Goal: Information Seeking & Learning: Learn about a topic

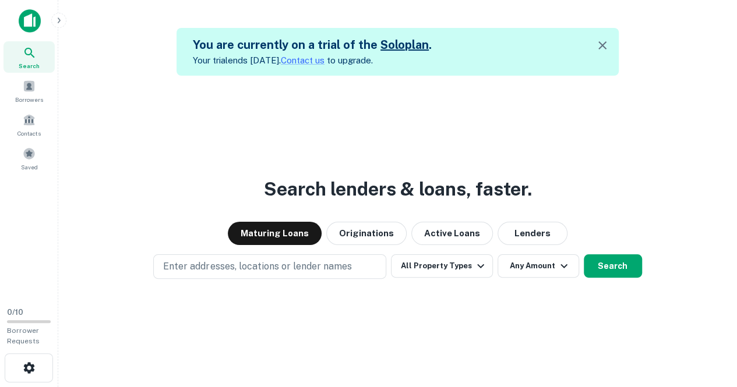
click at [674, 88] on div "Search lenders & loans, faster. Maturing Loans Originations Active Loans Lender…" at bounding box center [398, 269] width 660 height 387
drag, startPoint x: 313, startPoint y: 2, endPoint x: 264, endPoint y: 141, distance: 147.5
click at [264, 142] on div "Search lenders & loans, faster. Maturing Loans Originations Active Loans Lender…" at bounding box center [398, 269] width 660 height 387
click at [603, 47] on icon "button" at bounding box center [602, 45] width 14 height 14
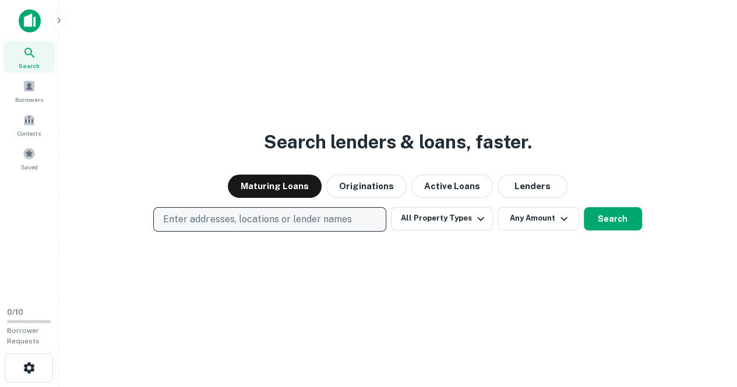
click at [242, 221] on p "Enter addresses, locations or lender names" at bounding box center [257, 220] width 188 height 14
type input "******"
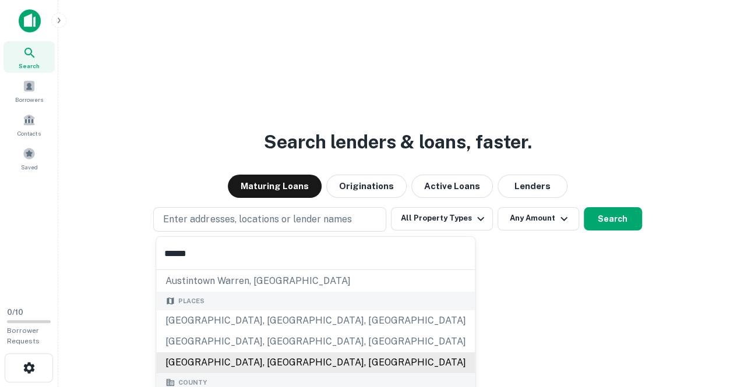
scroll to position [58, 0]
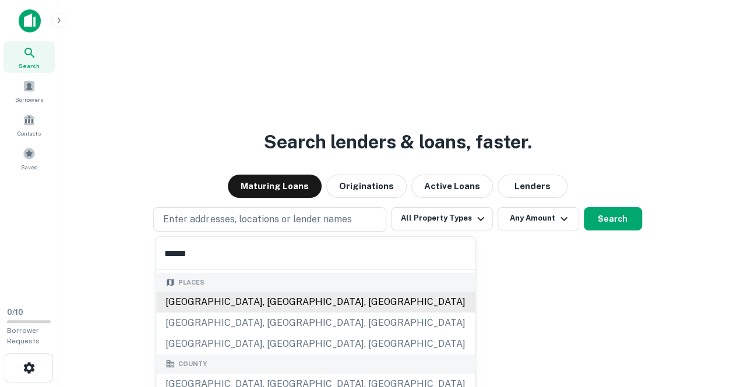
click at [229, 305] on div "Austin, TX, USA" at bounding box center [315, 302] width 319 height 21
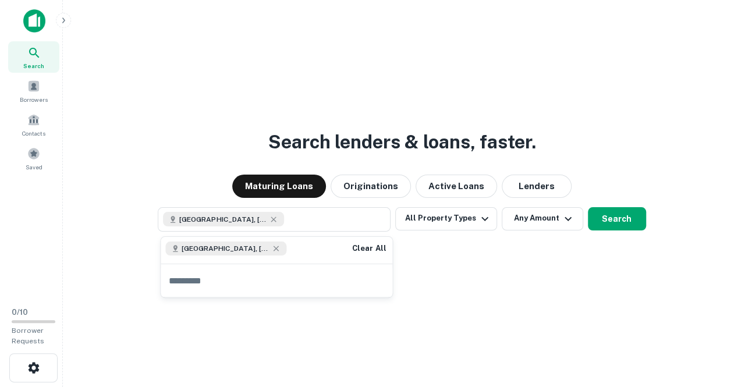
scroll to position [0, 0]
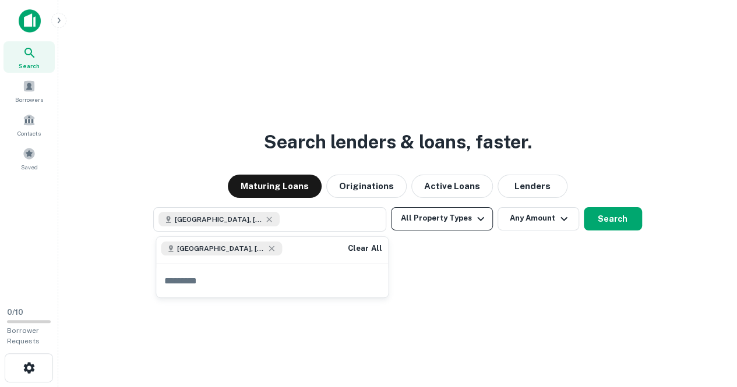
click at [480, 220] on icon "button" at bounding box center [480, 219] width 14 height 14
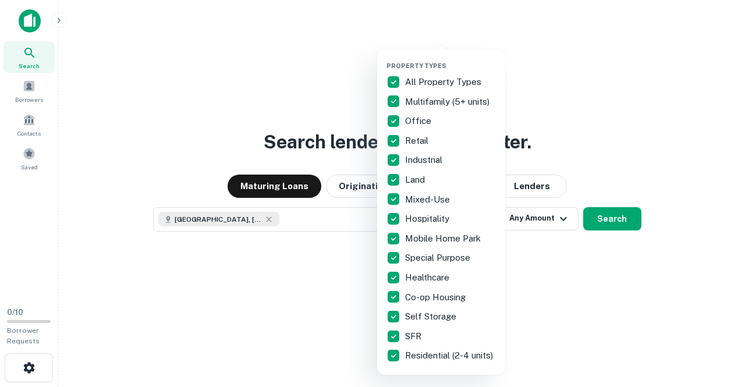
click at [610, 220] on div at bounding box center [372, 193] width 745 height 387
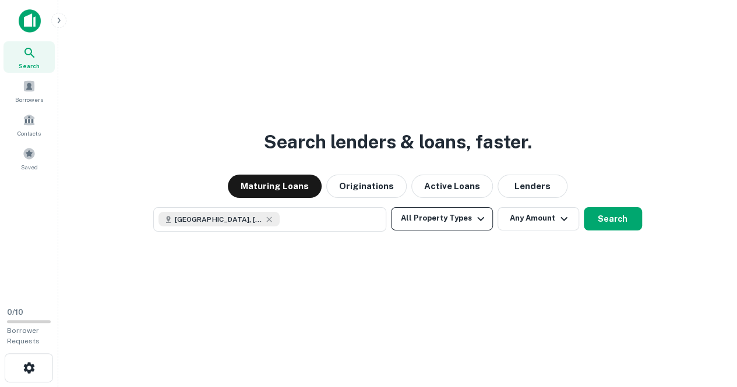
click at [479, 220] on icon "button" at bounding box center [480, 219] width 7 height 4
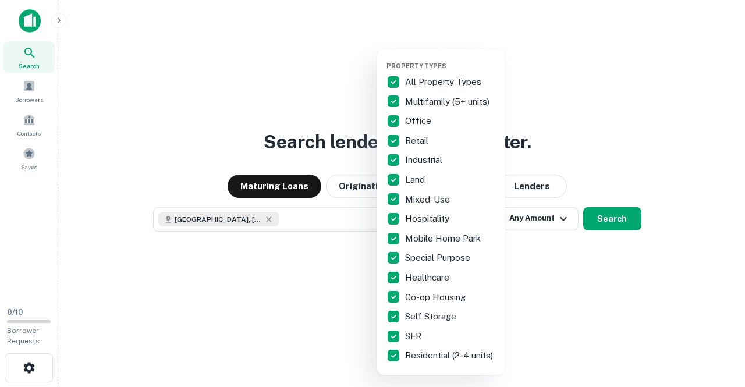
click at [548, 247] on div at bounding box center [372, 193] width 745 height 387
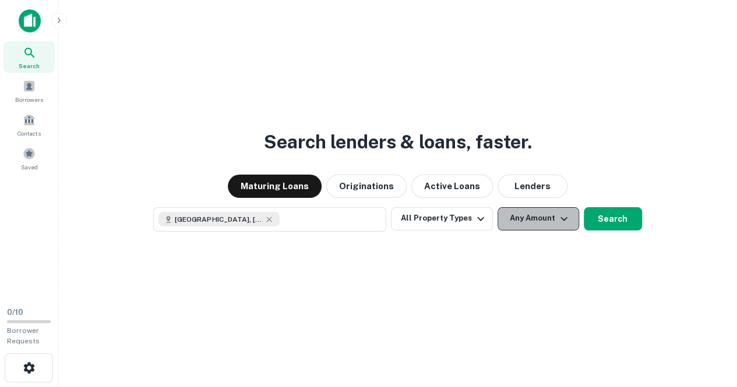
click at [564, 222] on icon "button" at bounding box center [564, 219] width 14 height 14
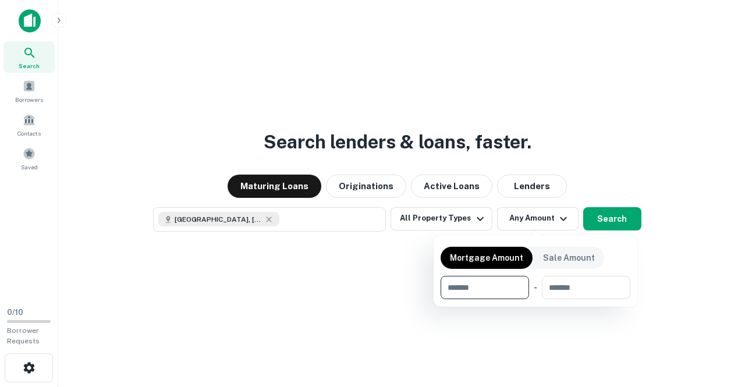
click at [497, 286] on input "number" at bounding box center [481, 287] width 80 height 23
type input "*******"
click at [664, 281] on div at bounding box center [372, 193] width 745 height 387
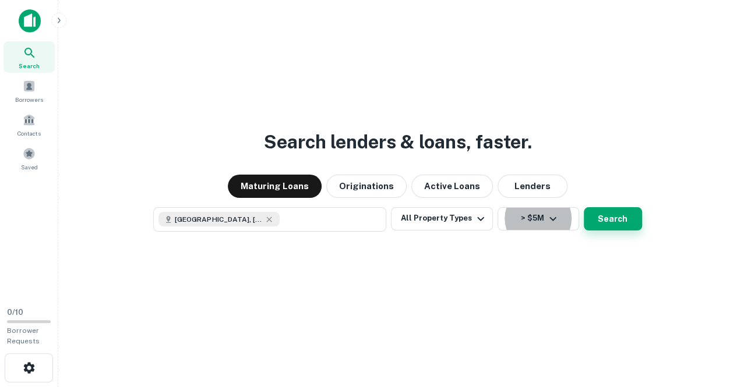
click at [611, 222] on button "Search" at bounding box center [613, 218] width 58 height 23
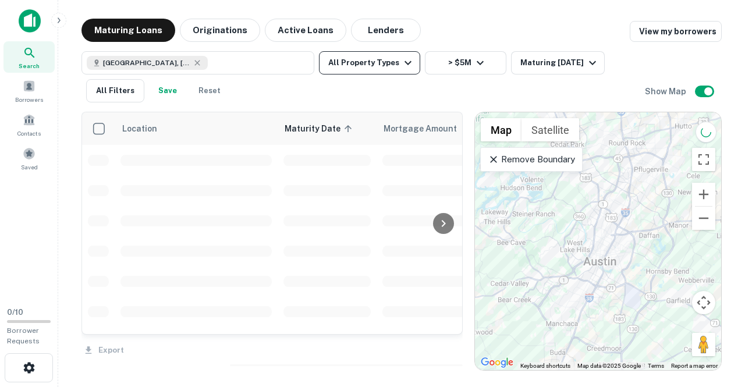
click at [405, 62] on icon "button" at bounding box center [408, 63] width 7 height 4
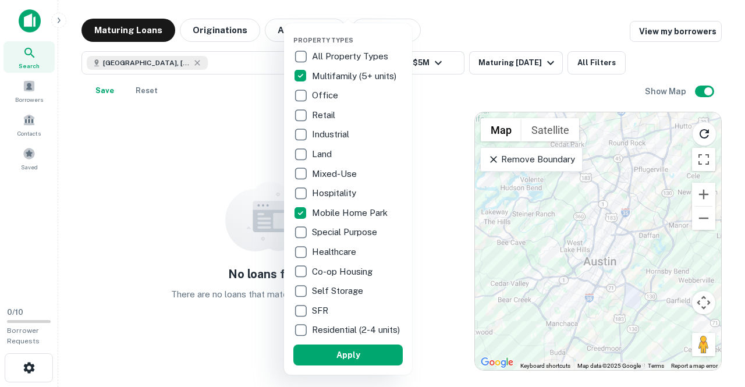
click at [356, 359] on button "Apply" at bounding box center [348, 355] width 109 height 21
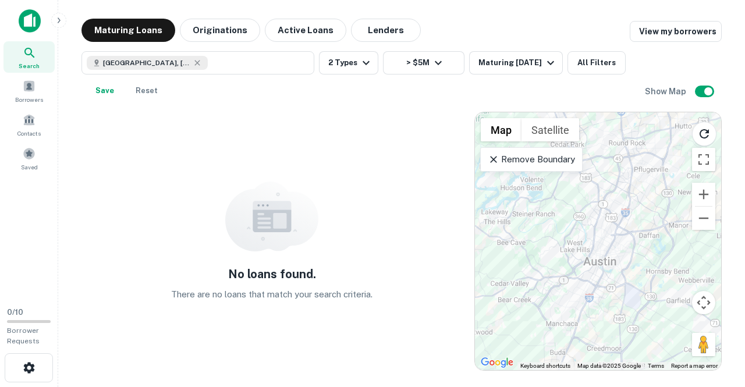
drag, startPoint x: 215, startPoint y: 28, endPoint x: 223, endPoint y: 45, distance: 18.5
click at [216, 29] on button "Originations" at bounding box center [220, 30] width 80 height 23
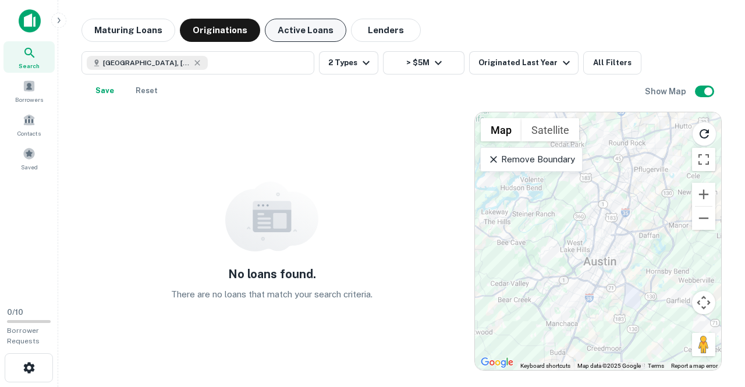
click at [303, 29] on button "Active Loans" at bounding box center [306, 30] width 82 height 23
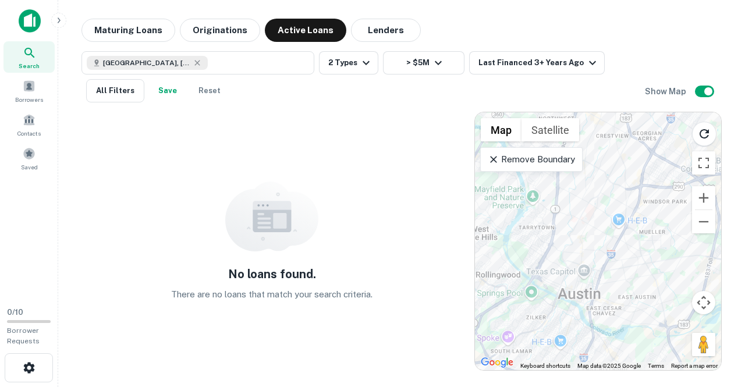
drag, startPoint x: 589, startPoint y: 242, endPoint x: 611, endPoint y: 257, distance: 26.8
click at [611, 257] on div at bounding box center [598, 241] width 246 height 258
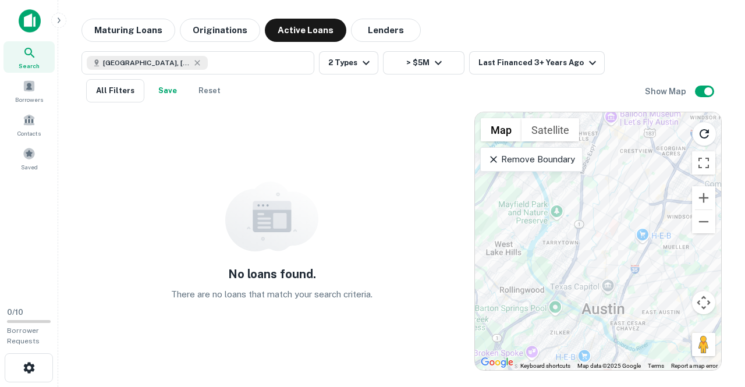
click at [494, 160] on icon at bounding box center [493, 159] width 7 height 7
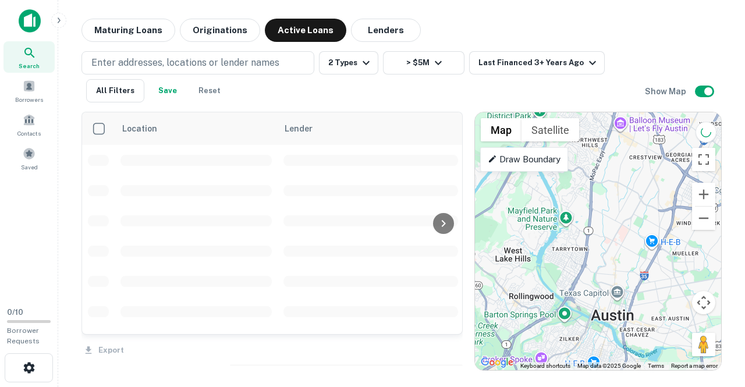
drag, startPoint x: 599, startPoint y: 210, endPoint x: 587, endPoint y: 225, distance: 19.1
click at [589, 224] on div at bounding box center [598, 241] width 246 height 258
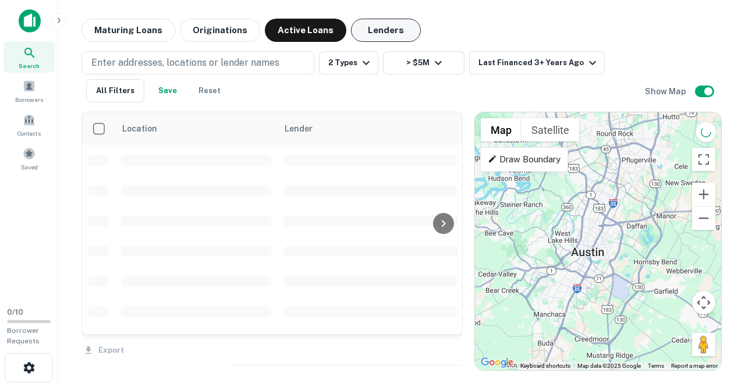
click at [374, 31] on button "Lenders" at bounding box center [386, 30] width 70 height 23
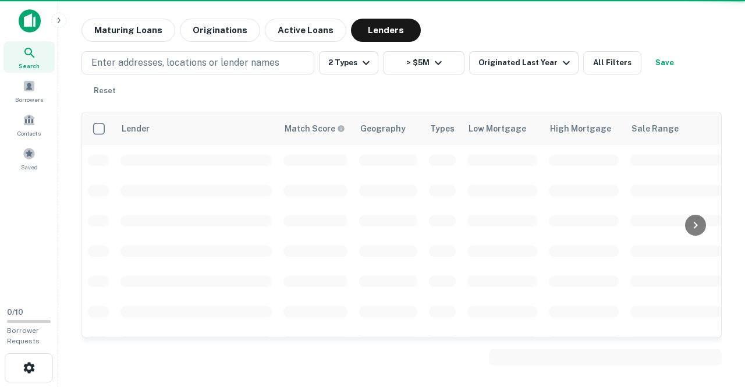
drag, startPoint x: 292, startPoint y: 27, endPoint x: 303, endPoint y: 3, distance: 27.1
click at [291, 27] on button "Active Loans" at bounding box center [306, 30] width 82 height 23
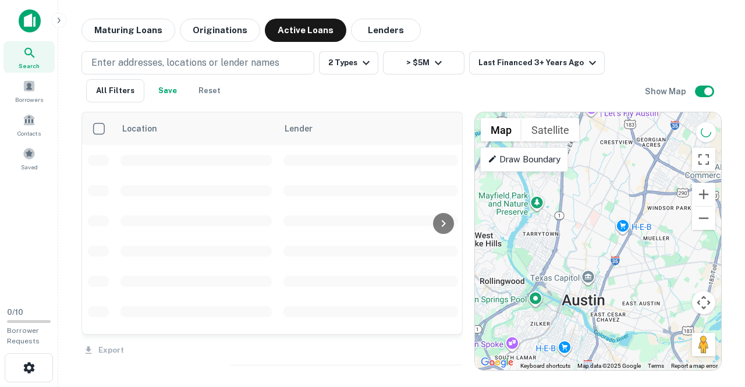
click at [613, 228] on div at bounding box center [598, 241] width 246 height 258
click at [29, 122] on span at bounding box center [29, 120] width 13 height 13
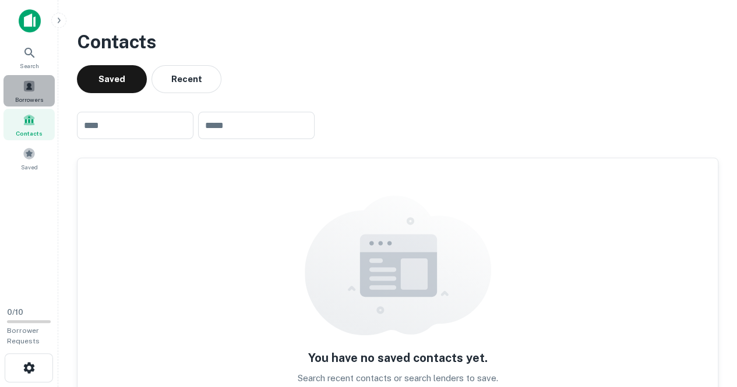
click at [31, 93] on div "Borrowers" at bounding box center [28, 90] width 51 height 31
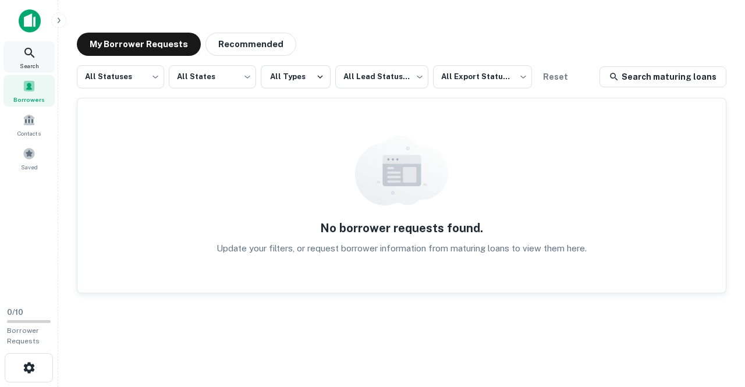
click at [33, 58] on icon at bounding box center [30, 53] width 14 height 14
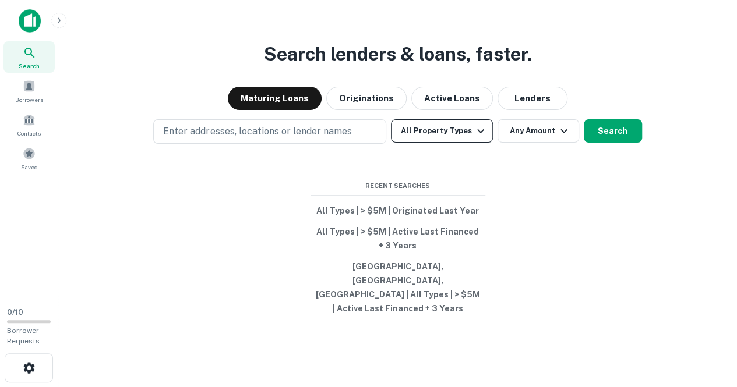
click at [480, 138] on icon "button" at bounding box center [480, 131] width 14 height 14
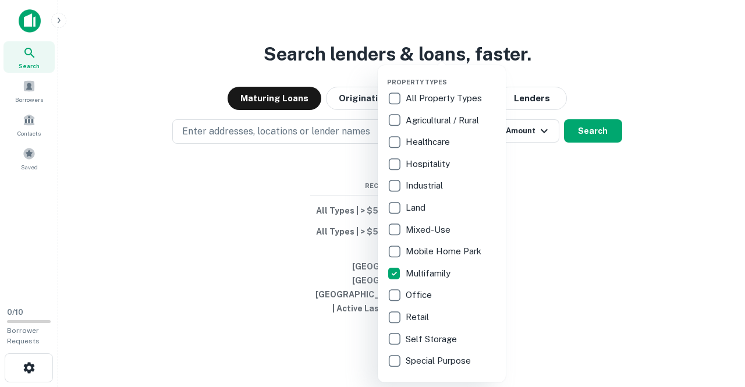
drag, startPoint x: 300, startPoint y: 192, endPoint x: 299, endPoint y: 180, distance: 11.8
click at [300, 188] on div at bounding box center [372, 193] width 745 height 387
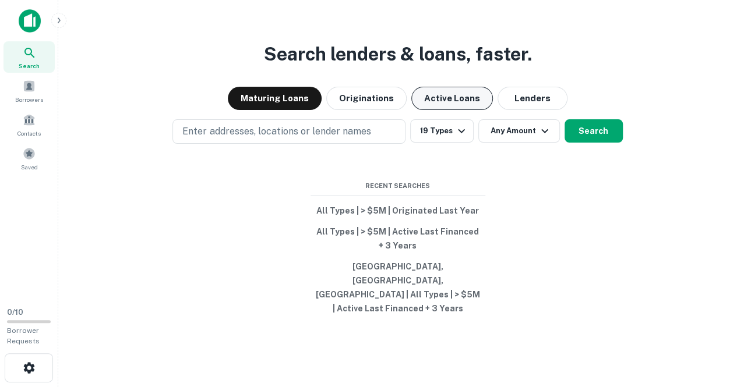
click at [444, 110] on button "Active Loans" at bounding box center [452, 98] width 82 height 23
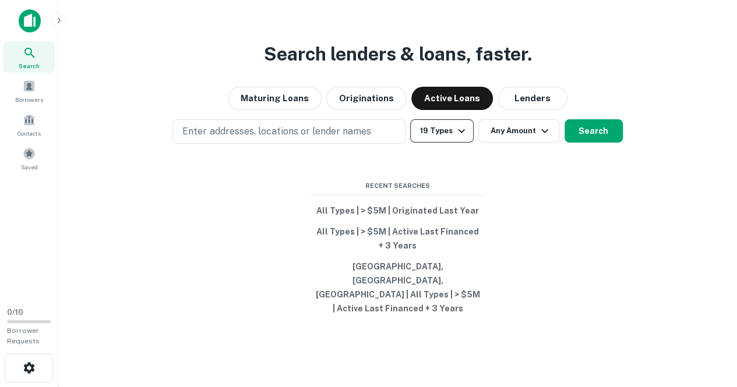
click at [461, 138] on icon "button" at bounding box center [461, 131] width 14 height 14
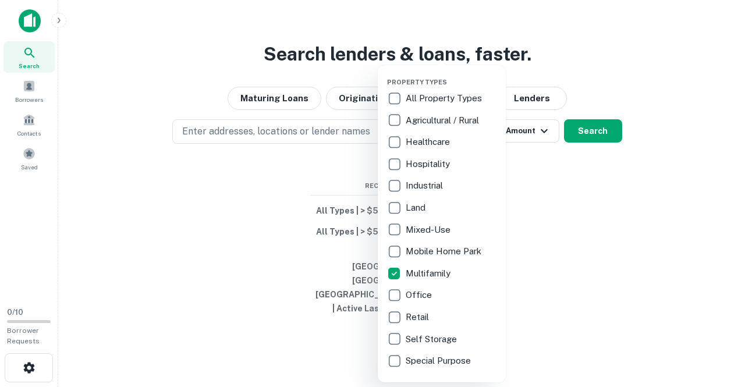
click at [532, 252] on div at bounding box center [372, 193] width 745 height 387
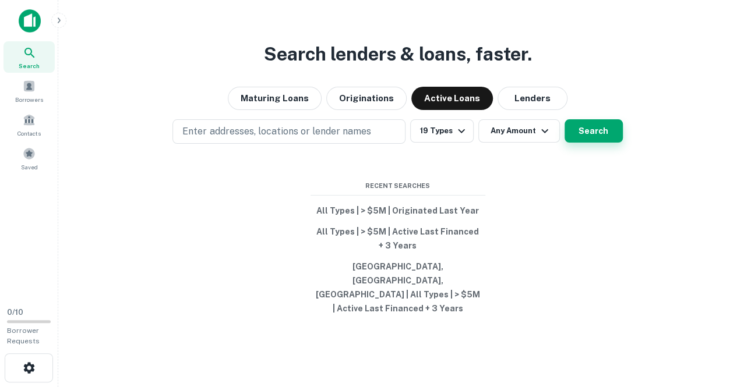
click at [598, 143] on button "Search" at bounding box center [593, 130] width 58 height 23
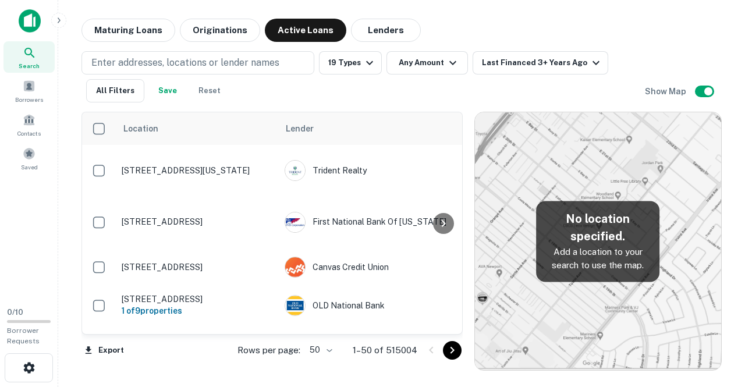
click at [589, 251] on p "Add a location to your search to use the map." at bounding box center [598, 258] width 105 height 27
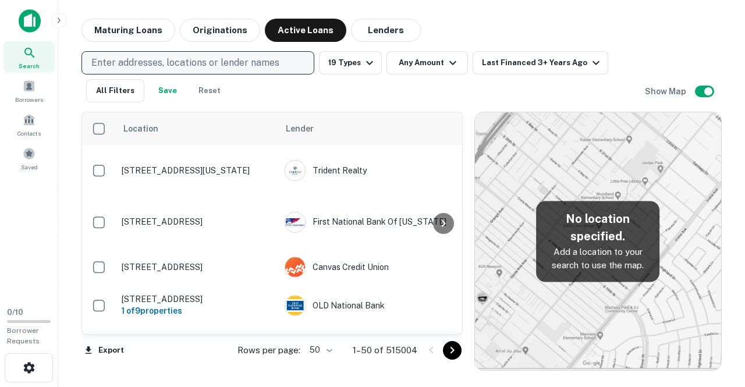
click at [202, 58] on p "Enter addresses, locations or lender names" at bounding box center [185, 63] width 188 height 14
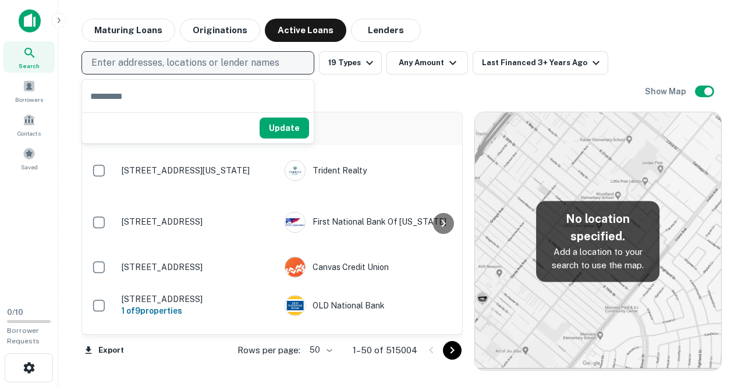
click at [202, 58] on p "Enter addresses, locations or lender names" at bounding box center [185, 63] width 188 height 14
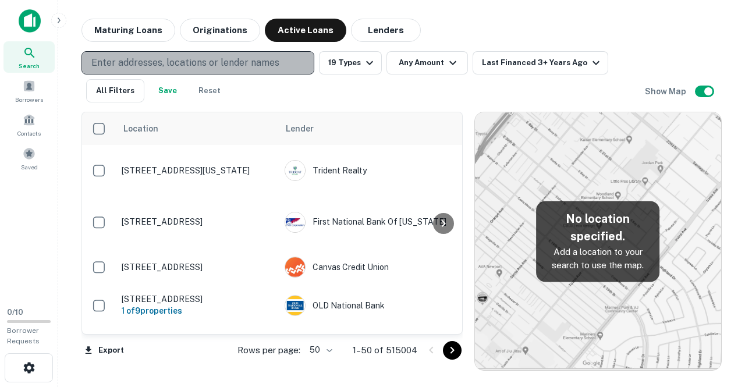
click at [165, 67] on p "Enter addresses, locations or lender names" at bounding box center [185, 63] width 188 height 14
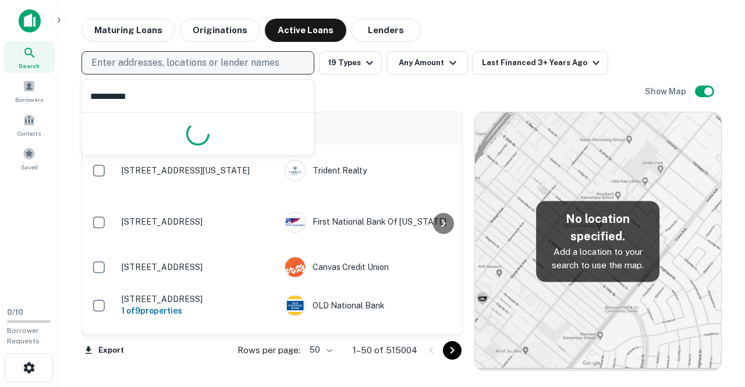
type input "**********"
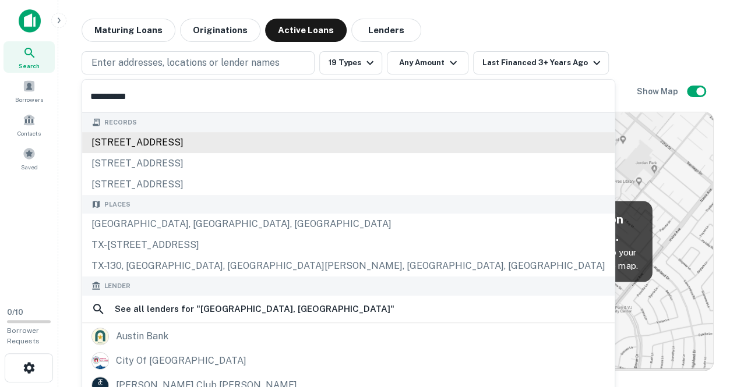
click at [143, 140] on div "2631 s capital of tx hy, austin, tx, 78746" at bounding box center [348, 142] width 532 height 21
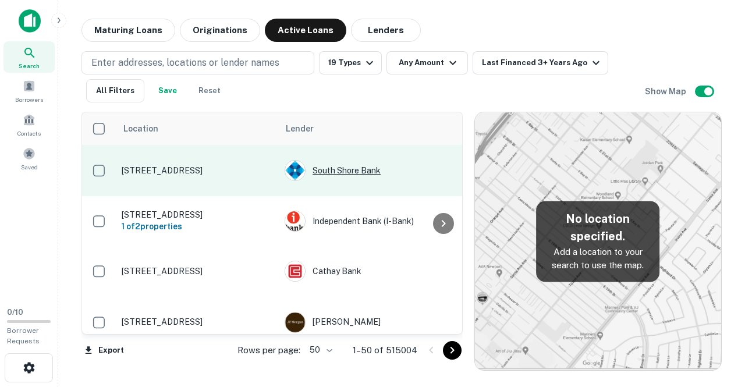
click at [338, 162] on div "South Shore Bank" at bounding box center [372, 170] width 175 height 21
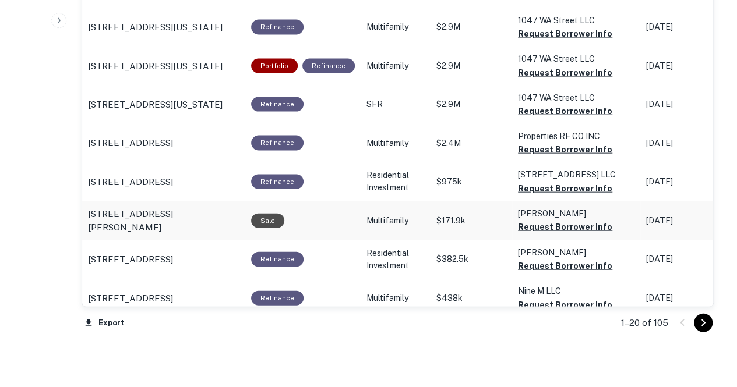
scroll to position [1256, 0]
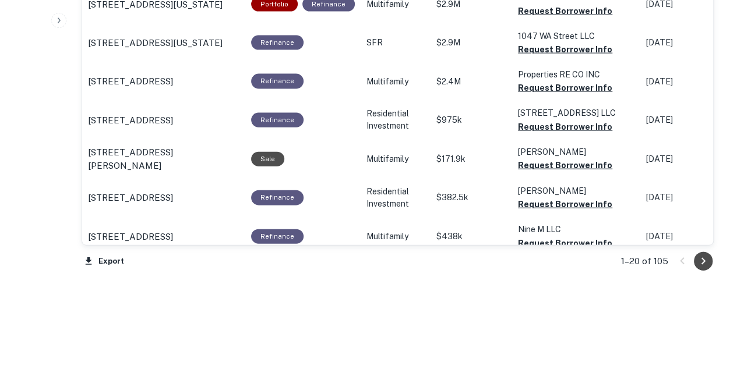
click at [703, 257] on icon "Go to next page" at bounding box center [703, 261] width 14 height 14
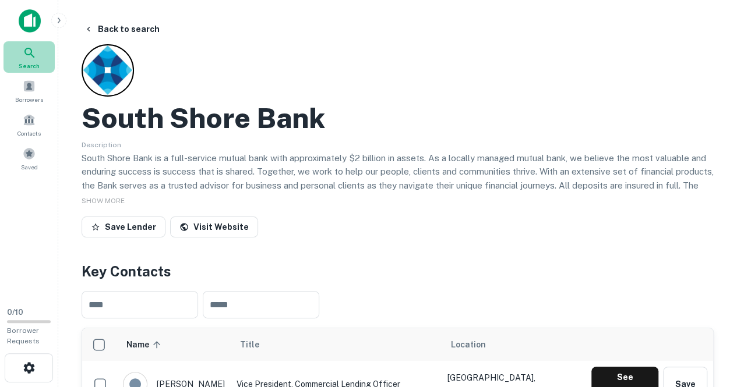
click at [37, 61] on span "Search" at bounding box center [29, 65] width 21 height 9
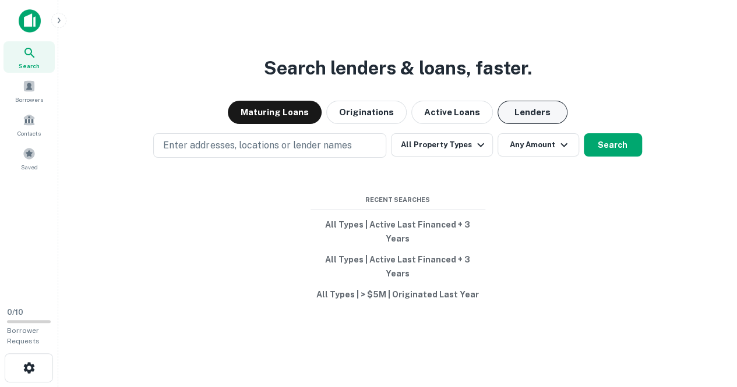
click at [510, 124] on button "Lenders" at bounding box center [532, 112] width 70 height 23
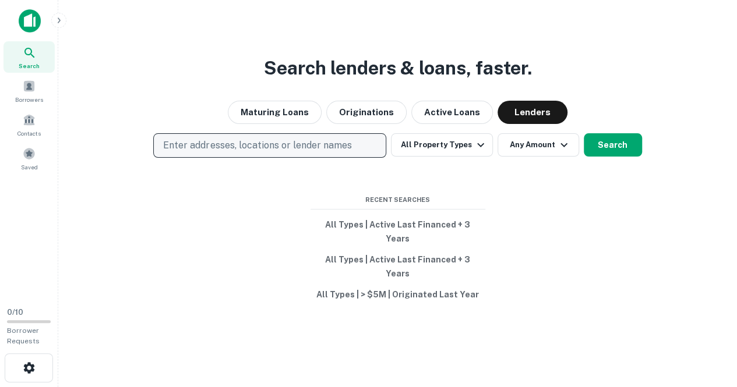
click at [292, 153] on p "Enter addresses, locations or lender names" at bounding box center [257, 146] width 188 height 14
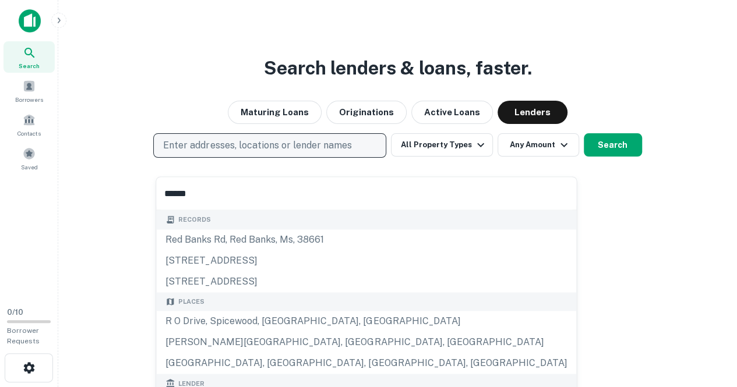
type input "******"
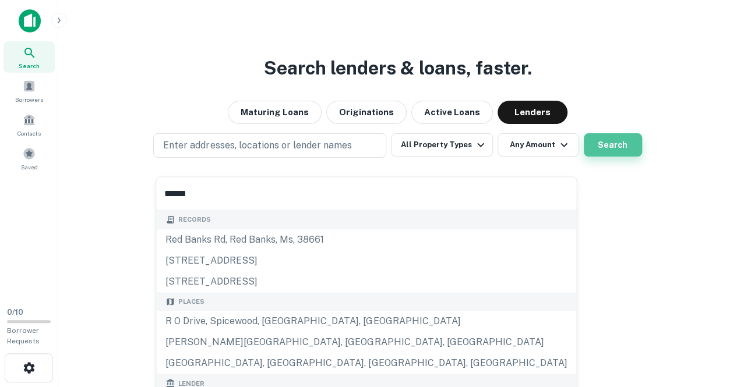
click at [615, 157] on button "Search" at bounding box center [613, 144] width 58 height 23
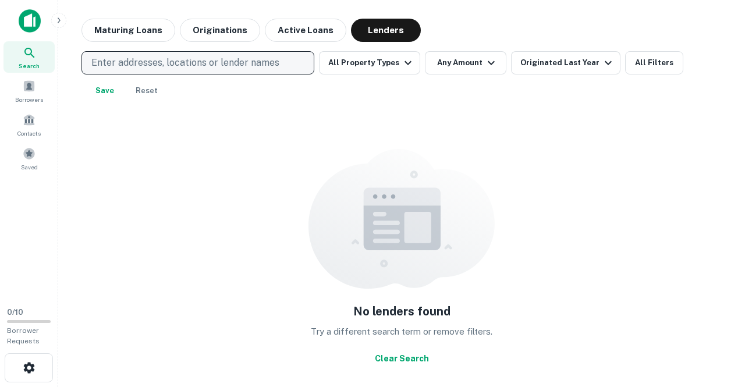
click at [169, 65] on p "Enter addresses, locations or lender names" at bounding box center [185, 63] width 188 height 14
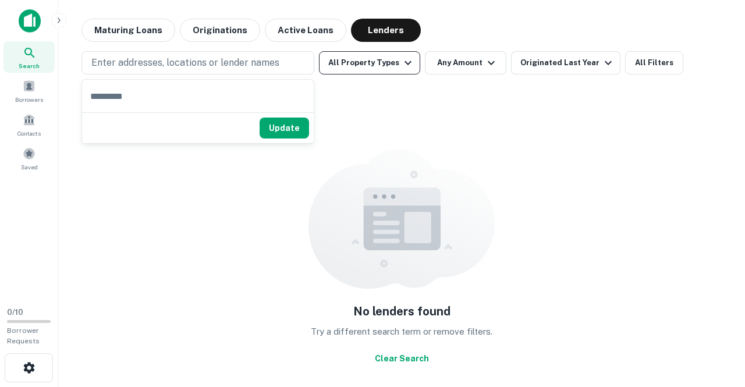
click at [403, 61] on icon "button" at bounding box center [408, 63] width 14 height 14
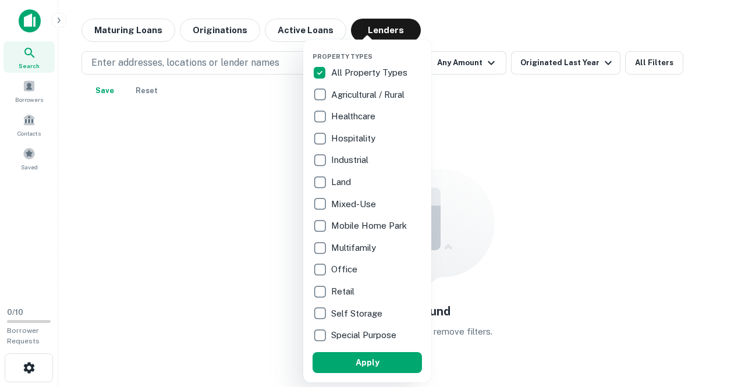
click at [482, 58] on div at bounding box center [372, 193] width 745 height 387
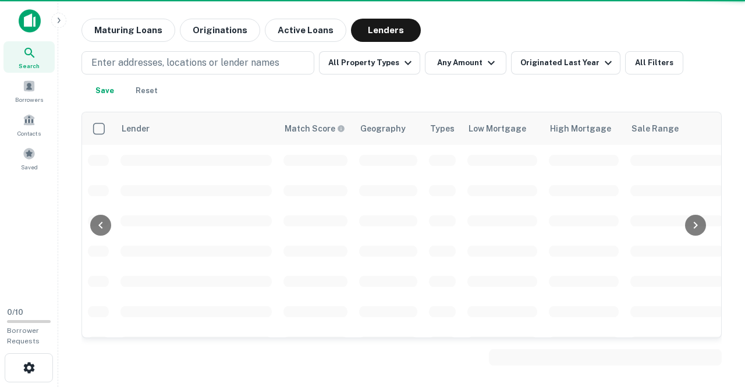
click at [476, 26] on div "Property Types All Property Types Agricultural / Rural Healthcare Hospitality I…" at bounding box center [372, 193] width 745 height 387
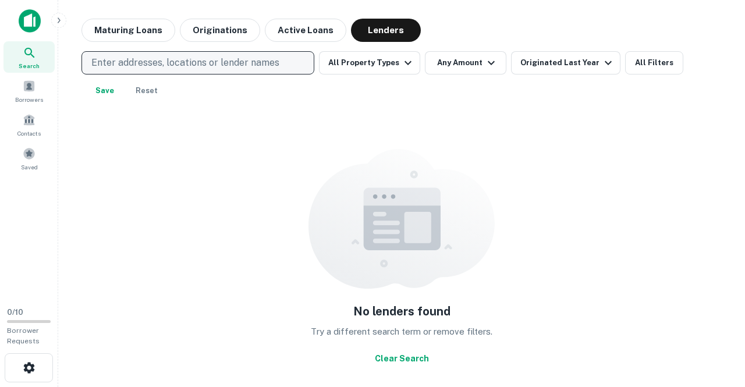
click at [103, 66] on p "Enter addresses, locations or lender names" at bounding box center [185, 63] width 188 height 14
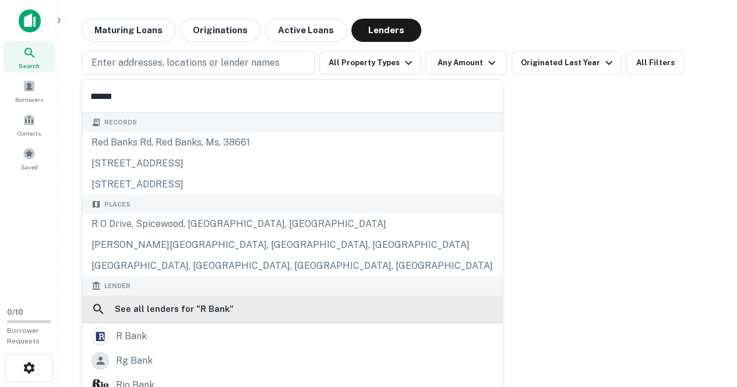
type input "******"
click at [140, 335] on div "r bank" at bounding box center [131, 336] width 31 height 17
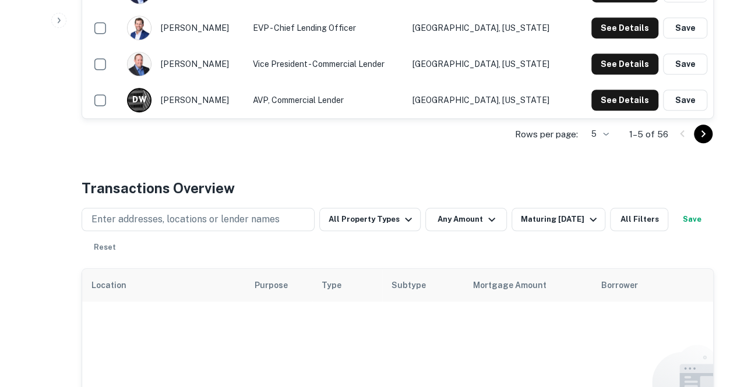
scroll to position [349, 0]
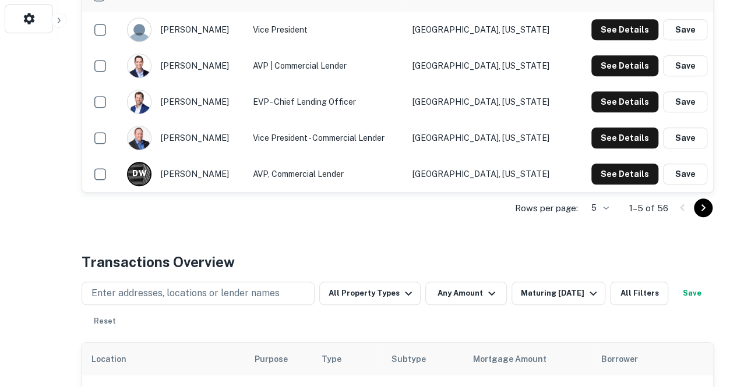
click at [703, 205] on icon "Go to next page" at bounding box center [703, 208] width 14 height 14
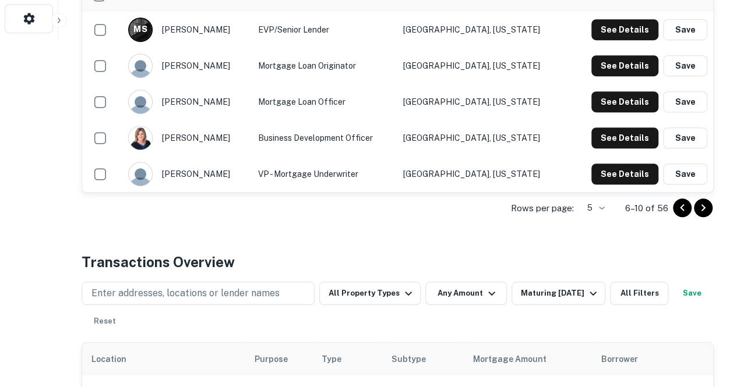
click at [681, 204] on icon "Go to previous page" at bounding box center [682, 208] width 14 height 14
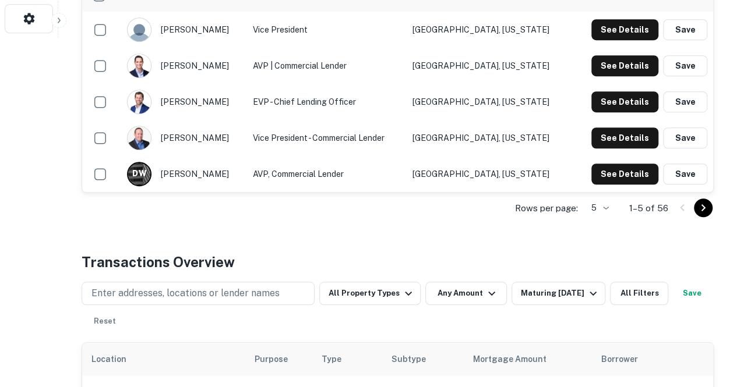
scroll to position [291, 0]
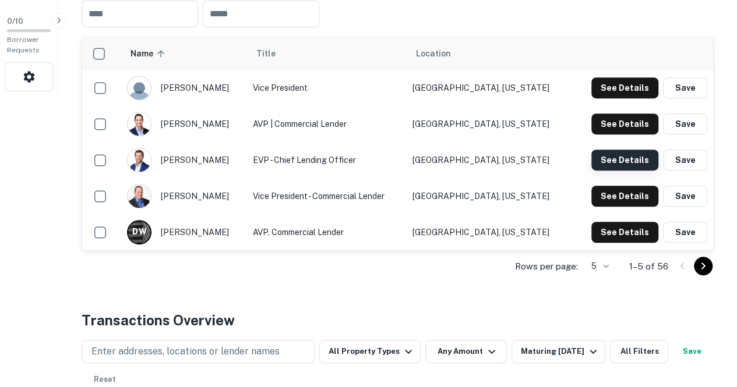
click at [614, 157] on button "See Details" at bounding box center [624, 160] width 67 height 21
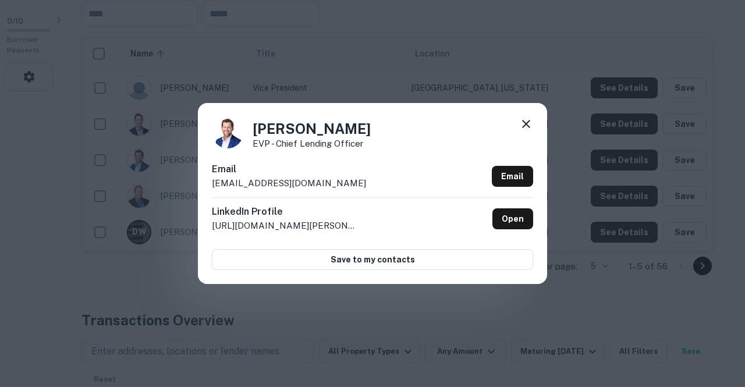
click at [527, 122] on icon at bounding box center [526, 124] width 14 height 14
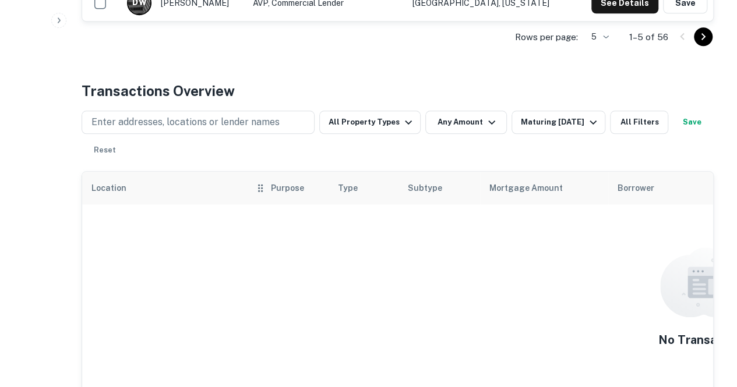
scroll to position [490, 0]
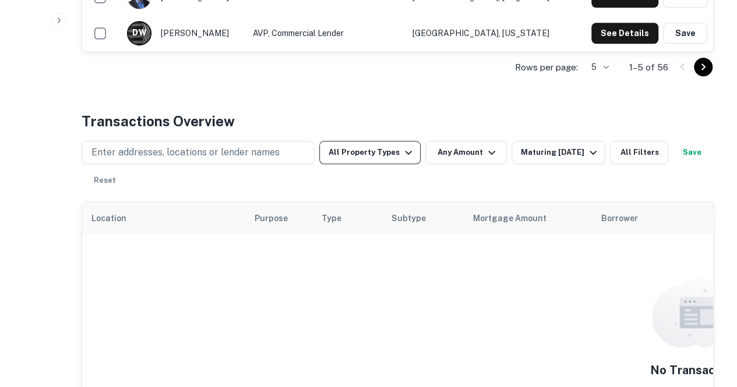
click at [403, 154] on icon "button" at bounding box center [408, 153] width 14 height 14
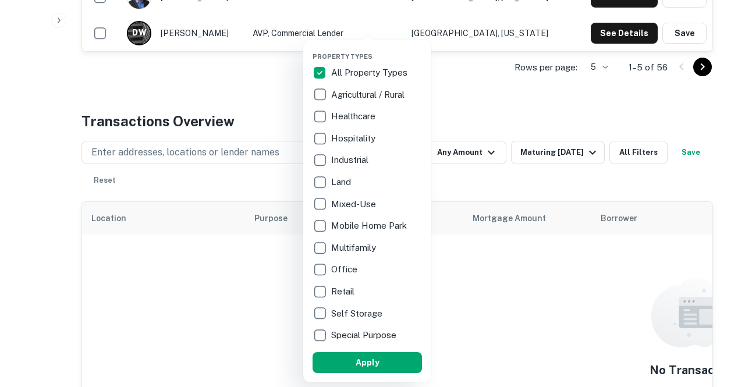
drag, startPoint x: 533, startPoint y: 123, endPoint x: 485, endPoint y: 148, distance: 55.2
click at [533, 122] on div at bounding box center [372, 193] width 745 height 387
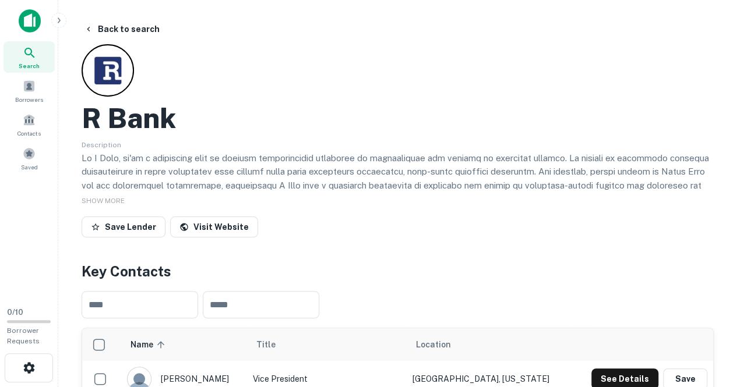
click at [37, 53] on div "Search" at bounding box center [28, 56] width 51 height 31
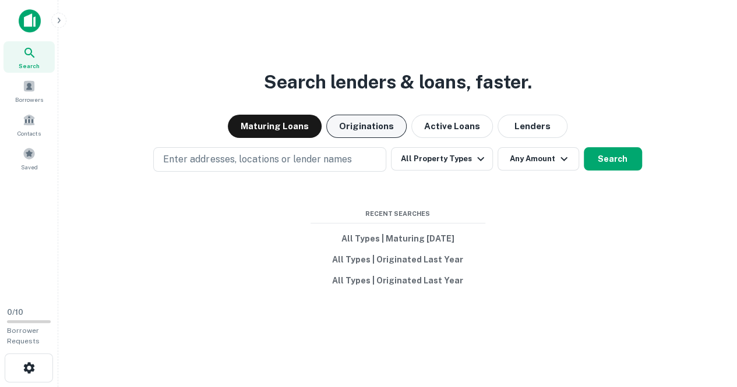
click at [372, 125] on button "Originations" at bounding box center [366, 126] width 80 height 23
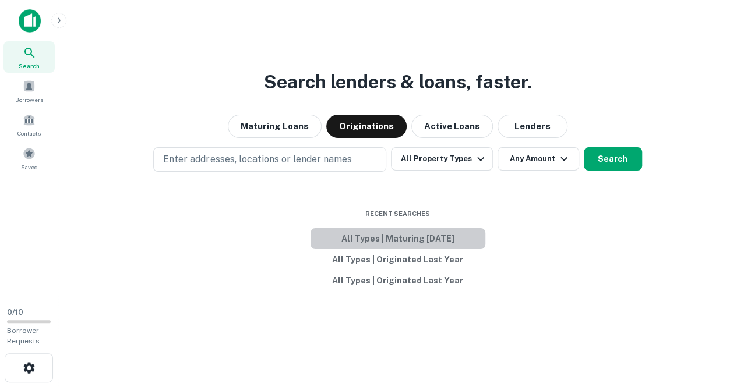
click at [409, 238] on button "All Types | Maturing [DATE]" at bounding box center [397, 238] width 175 height 21
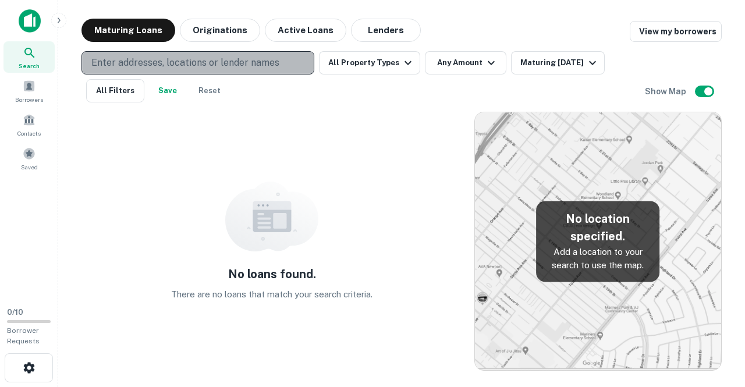
click at [172, 62] on p "Enter addresses, locations or lender names" at bounding box center [185, 63] width 188 height 14
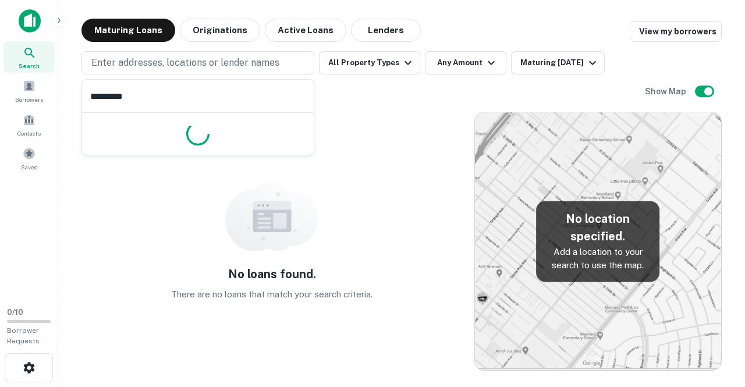
type input "**********"
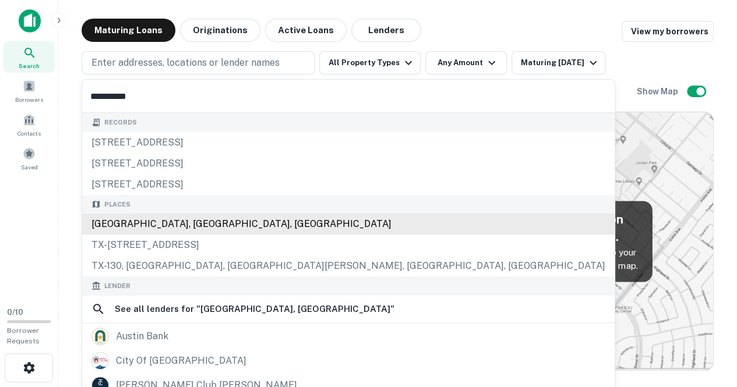
click at [157, 222] on div "[GEOGRAPHIC_DATA], [GEOGRAPHIC_DATA], [GEOGRAPHIC_DATA]" at bounding box center [348, 224] width 532 height 21
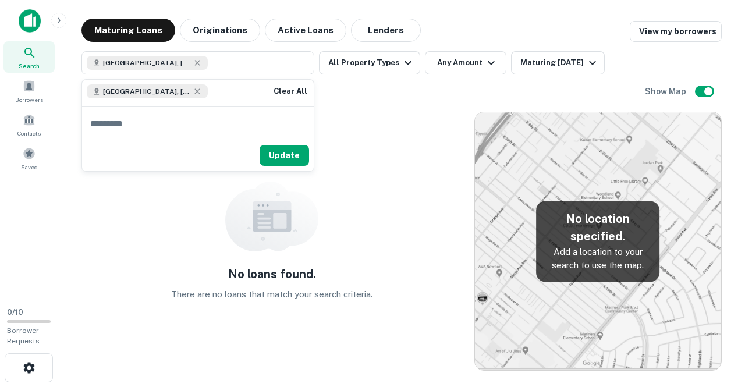
click at [359, 118] on div "No loans found. There are no loans that match your search criteria." at bounding box center [272, 241] width 381 height 259
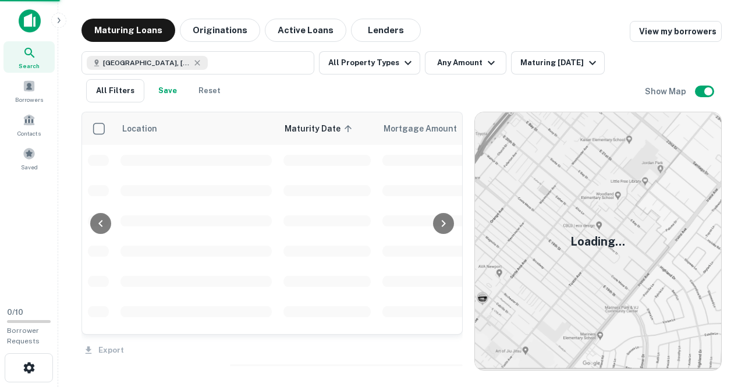
drag, startPoint x: 359, startPoint y: 118, endPoint x: 292, endPoint y: 152, distance: 74.5
click at [292, 151] on td at bounding box center [327, 160] width 99 height 30
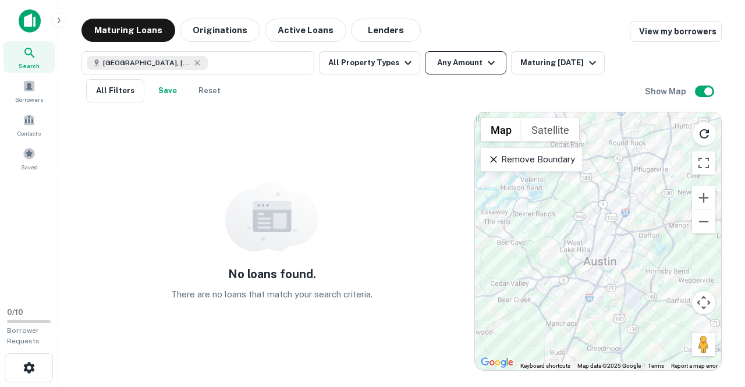
click at [489, 59] on icon "button" at bounding box center [492, 63] width 14 height 14
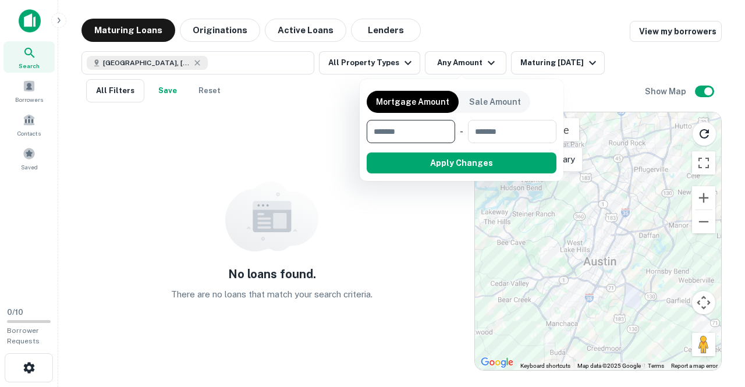
click at [402, 61] on div at bounding box center [372, 193] width 745 height 387
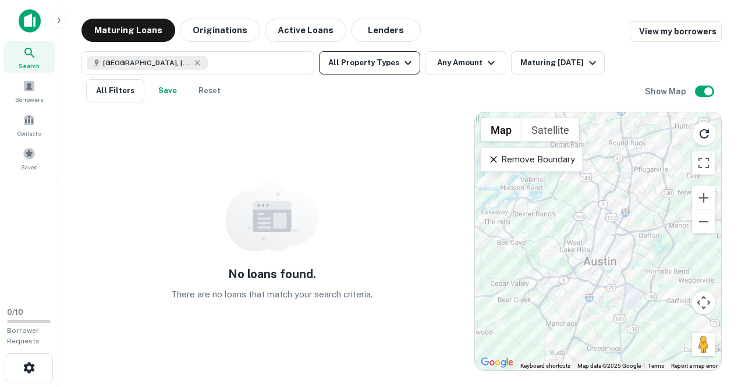
click at [403, 61] on icon "button" at bounding box center [408, 63] width 14 height 14
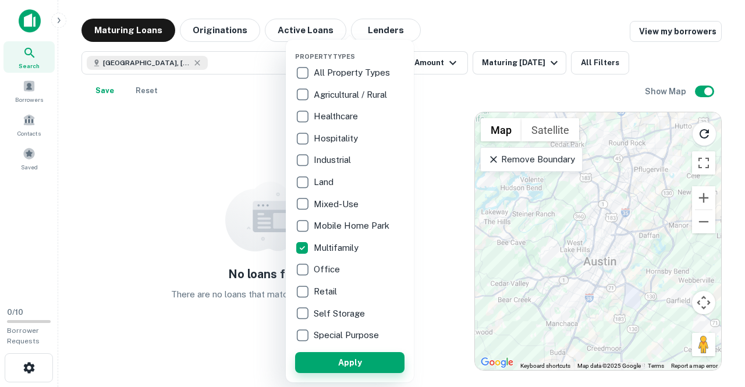
click at [363, 360] on button "Apply" at bounding box center [349, 362] width 109 height 21
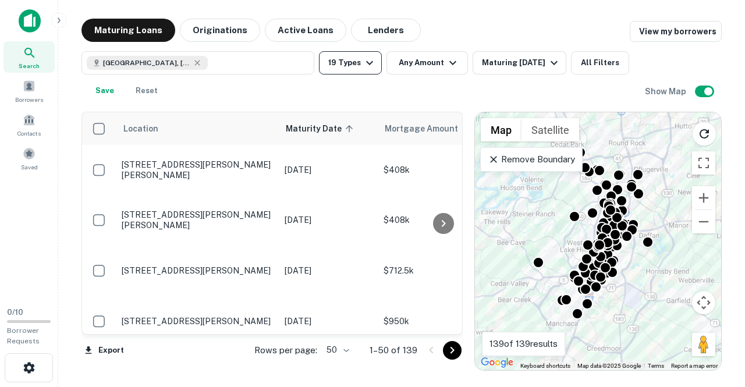
click at [374, 63] on icon "button" at bounding box center [370, 63] width 14 height 14
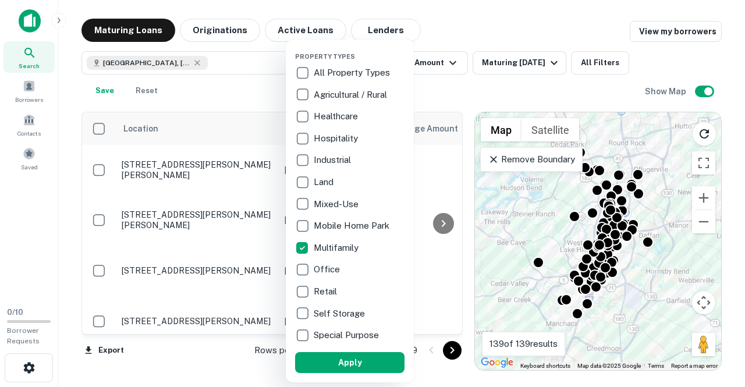
click at [455, 62] on div at bounding box center [372, 193] width 745 height 387
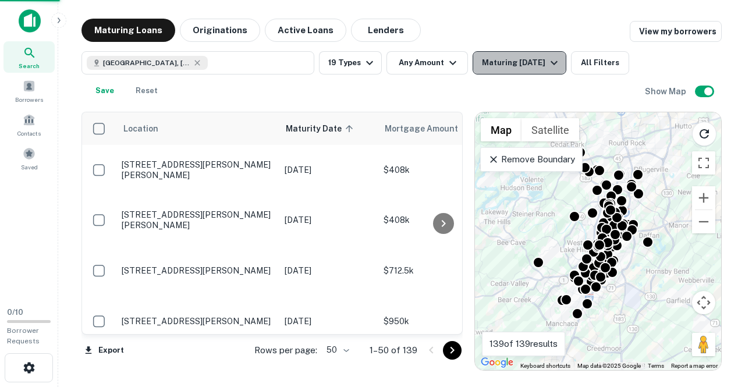
click at [550, 63] on icon "button" at bounding box center [554, 63] width 14 height 14
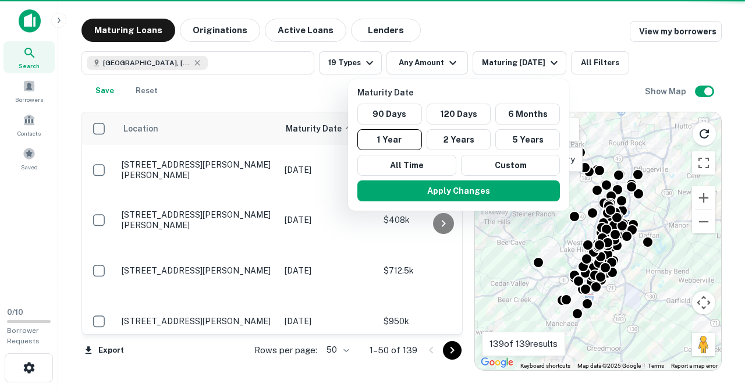
click at [607, 59] on div at bounding box center [372, 193] width 745 height 387
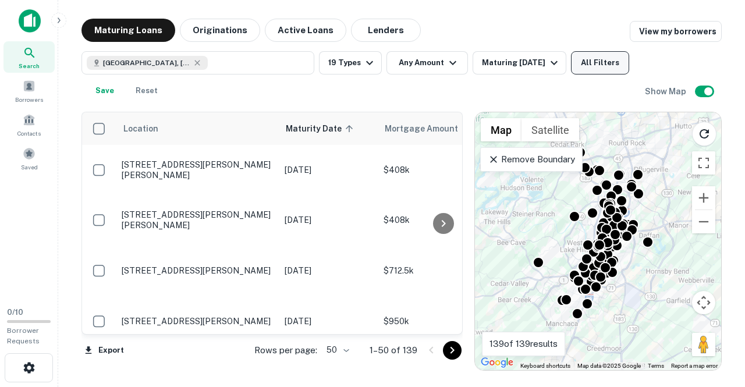
click at [599, 62] on button "All Filters" at bounding box center [600, 62] width 58 height 23
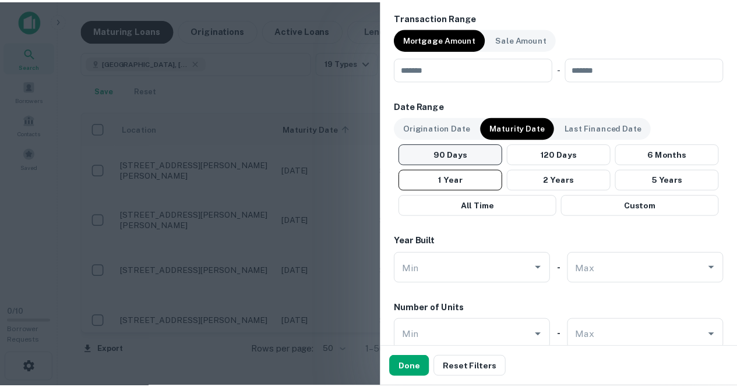
scroll to position [641, 0]
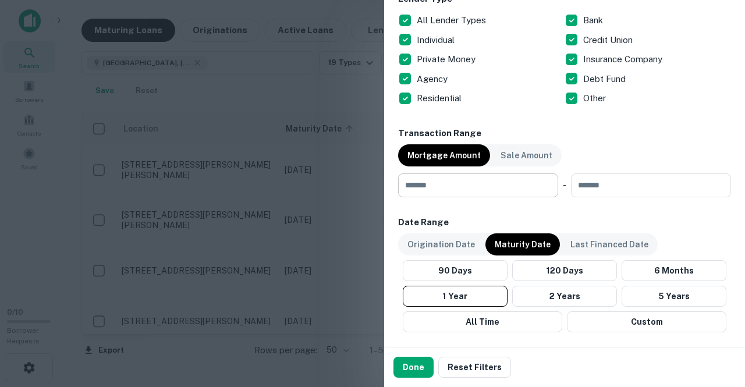
click at [443, 191] on input "number" at bounding box center [474, 185] width 152 height 23
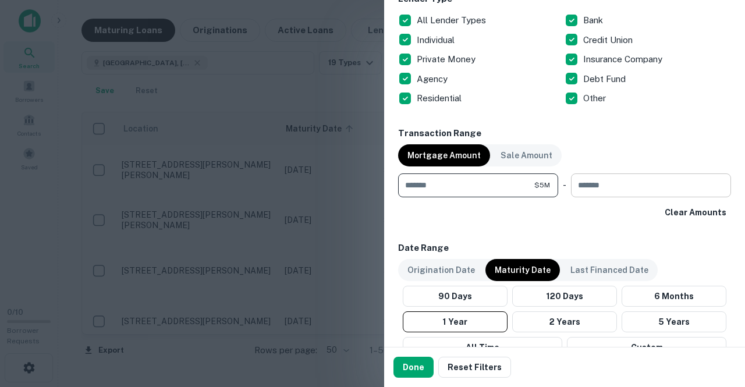
type input "*******"
click at [624, 188] on input "number" at bounding box center [647, 185] width 152 height 23
click at [601, 227] on div "Locations Austin, TX, USA Location ​ Lender Name ​ Property Types All Property …" at bounding box center [564, 56] width 333 height 1241
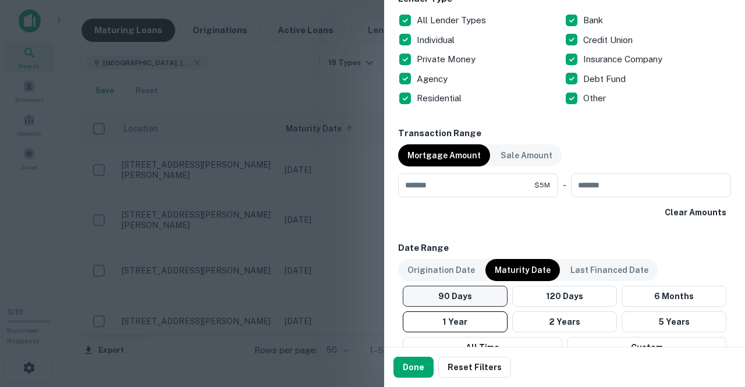
click at [417, 370] on button "Done" at bounding box center [414, 367] width 40 height 21
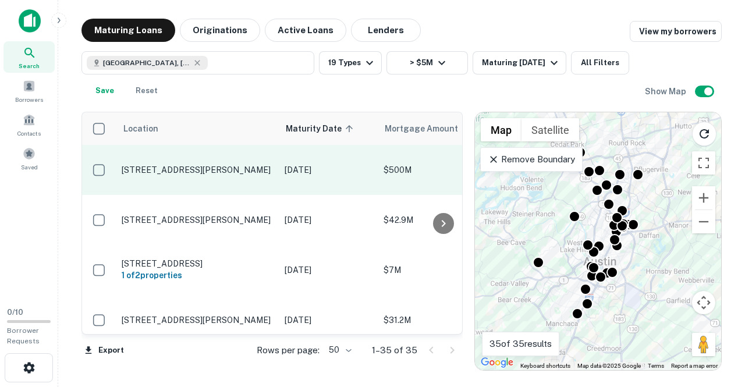
click at [140, 167] on p "10500 Lakeline Mall Dr Austin, TX 78717" at bounding box center [197, 170] width 151 height 10
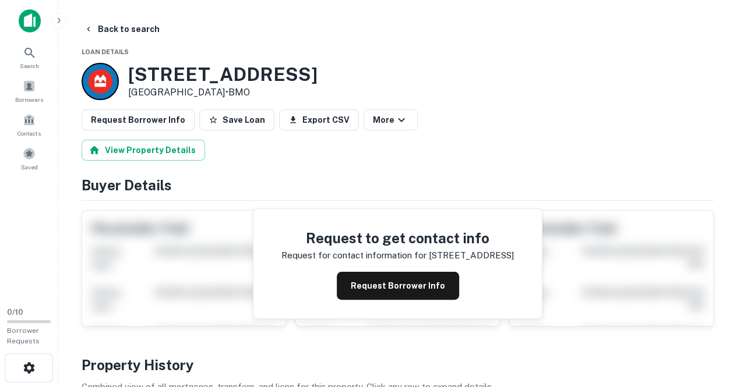
drag, startPoint x: 260, startPoint y: 75, endPoint x: 135, endPoint y: 73, distance: 124.6
click at [133, 73] on div "10500 Lakeline Mall Dr Austin, TX 78717 • BMO" at bounding box center [398, 81] width 632 height 37
click at [129, 73] on h3 "10500 Lakeline Mall Dr" at bounding box center [222, 74] width 189 height 22
drag, startPoint x: 128, startPoint y: 73, endPoint x: 330, endPoint y: 80, distance: 201.6
click at [317, 80] on h3 "10500 Lakeline Mall Dr" at bounding box center [222, 74] width 189 height 22
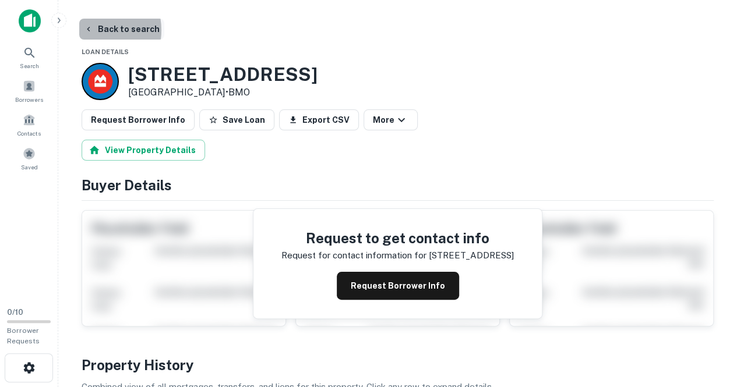
click at [91, 30] on icon "button" at bounding box center [88, 28] width 9 height 9
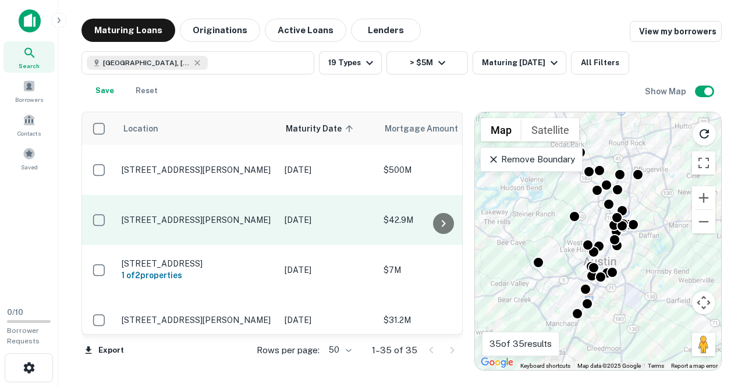
click at [170, 222] on p "4025 Duval Rd Austin, TX 78759" at bounding box center [197, 220] width 151 height 10
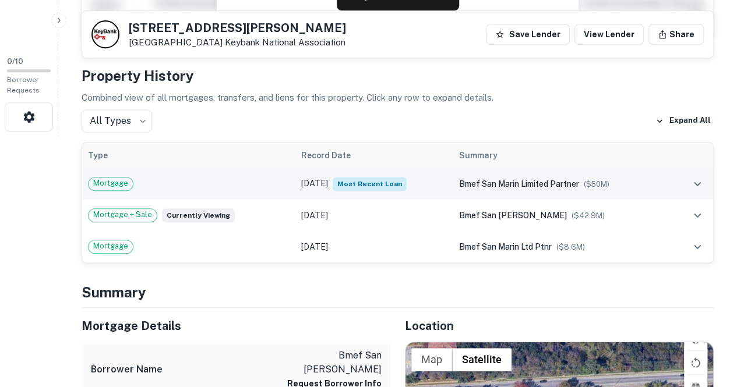
scroll to position [233, 0]
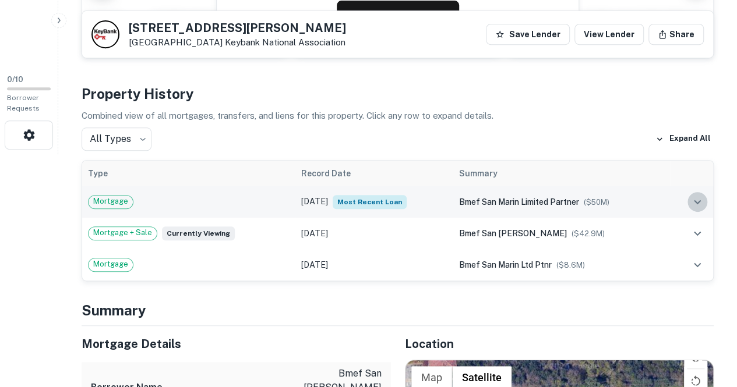
click at [699, 197] on icon "expand row" at bounding box center [697, 202] width 14 height 14
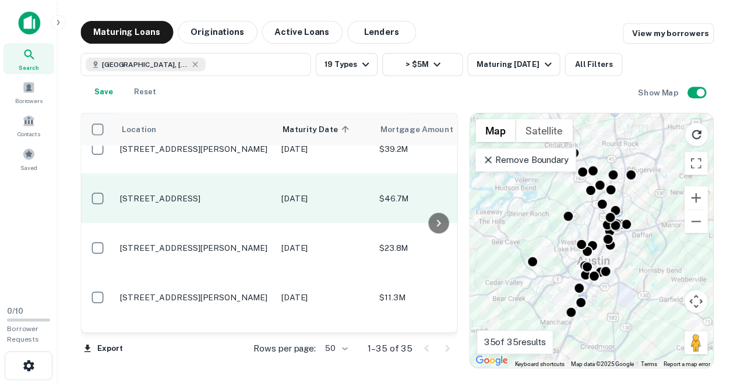
scroll to position [408, 0]
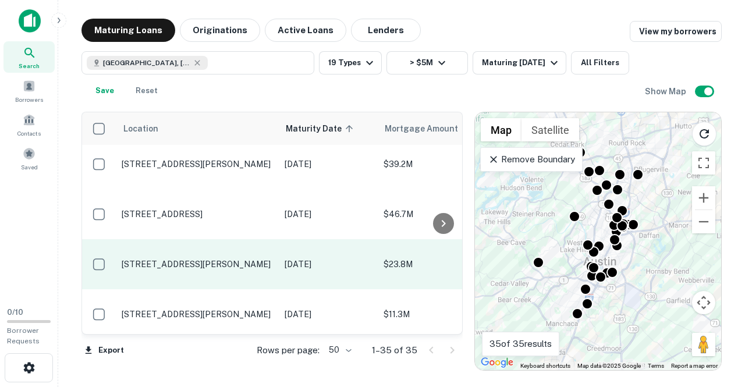
click at [170, 266] on p "1500 Faro Dr Austin, TX 78741" at bounding box center [197, 264] width 151 height 10
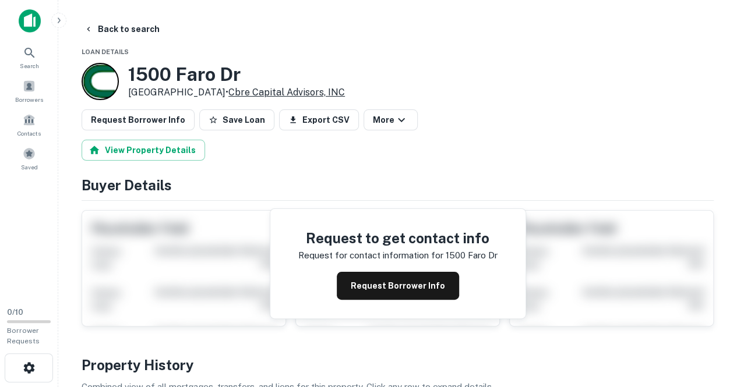
click at [250, 91] on link "Cbre Capital Advisors, INC" at bounding box center [286, 92] width 116 height 11
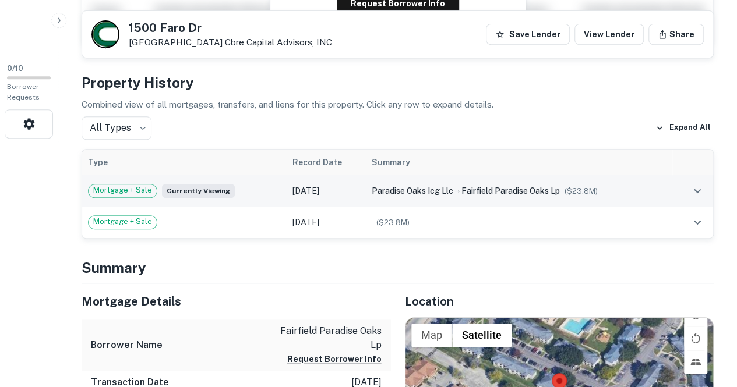
scroll to position [175, 0]
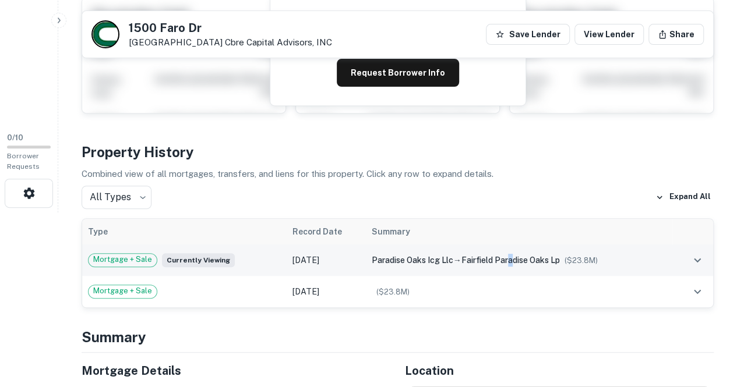
click at [507, 259] on span "fairfield paradise oaks lp" at bounding box center [510, 260] width 98 height 9
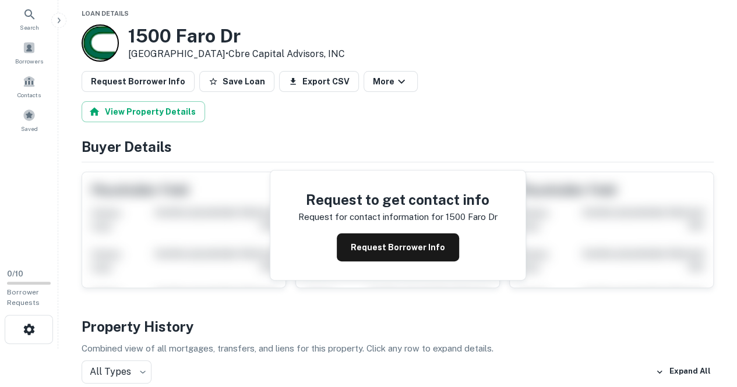
scroll to position [0, 0]
